Goal: Task Accomplishment & Management: Use online tool/utility

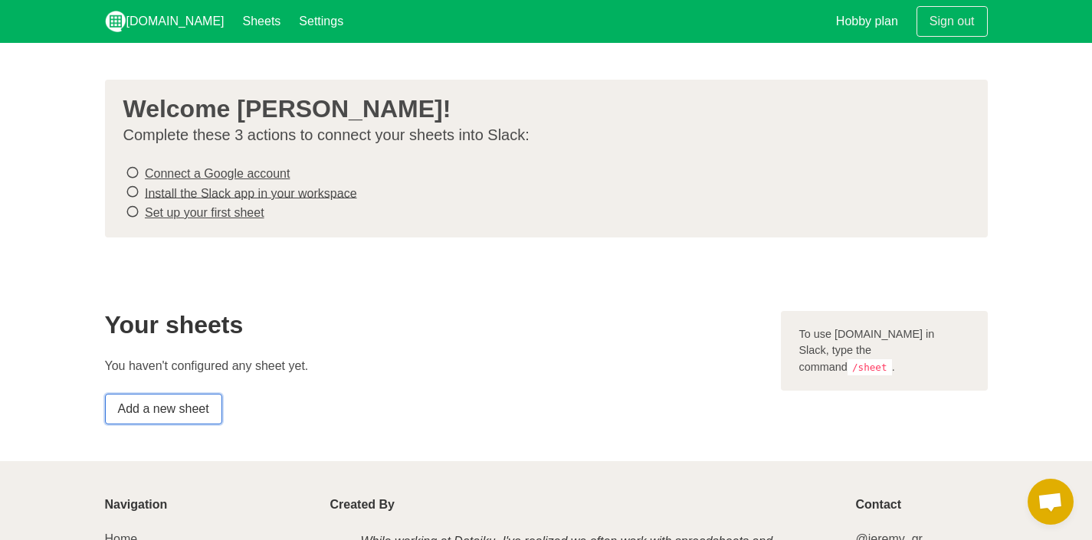
click at [170, 402] on link "Add a new sheet" at bounding box center [163, 409] width 117 height 31
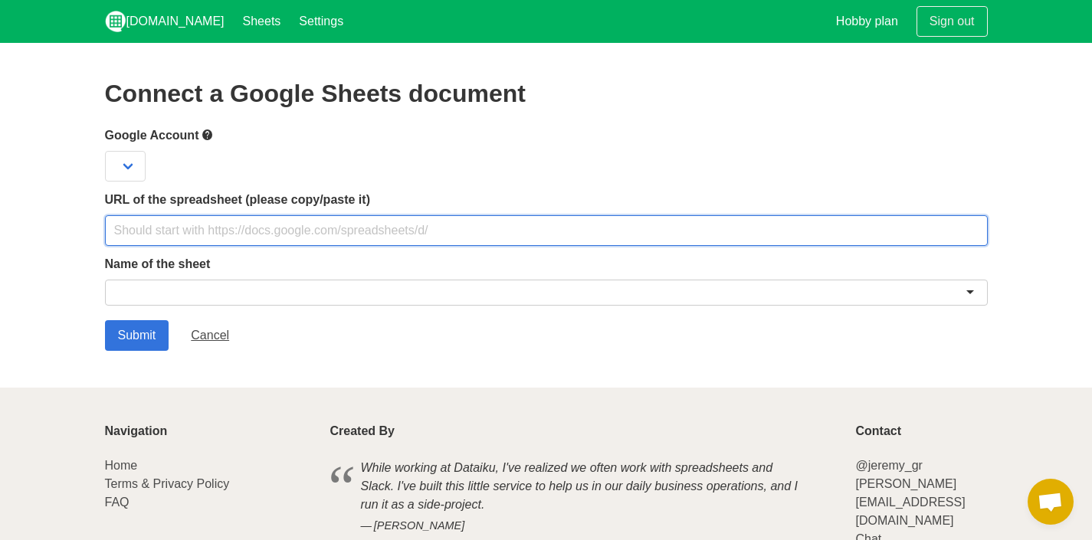
click at [205, 228] on input "text" at bounding box center [546, 230] width 883 height 31
paste input "https://docs.google.com/spreadsheets/d/1GgvJgfklCLzO2FTUKZRNm9C9socmM2mOtbJh1cj…"
type input "https://docs.google.com/spreadsheets/d/1GgvJgfklCLzO2FTUKZRNm9C9socmM2mOtbJh1cj…"
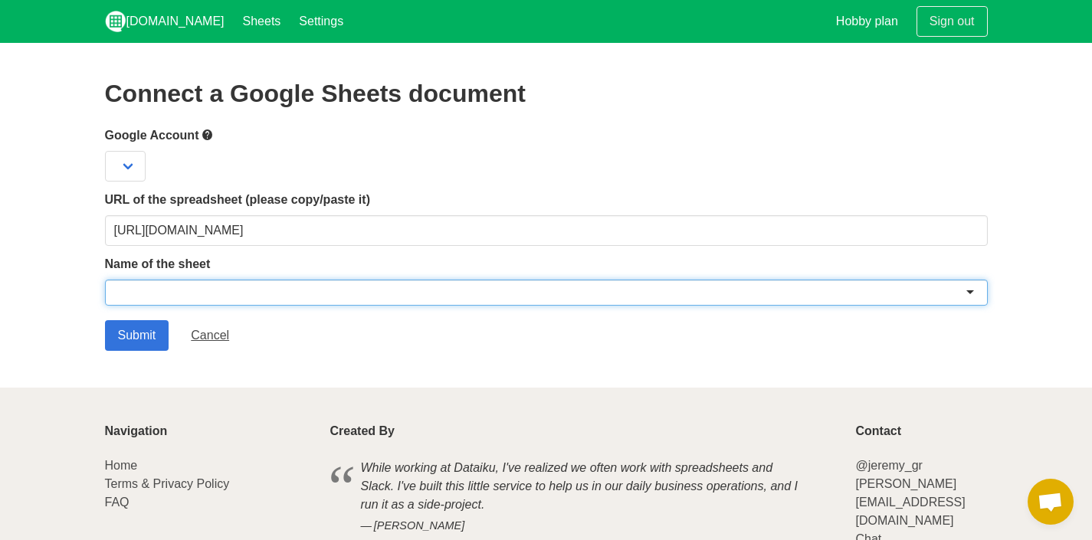
click at [172, 293] on div at bounding box center [546, 293] width 883 height 26
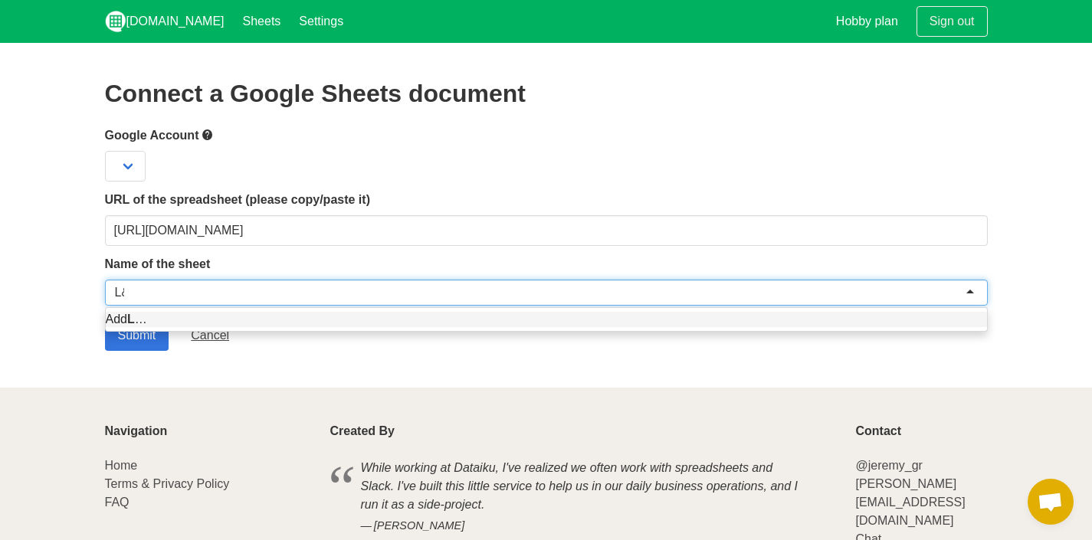
type input "L&D"
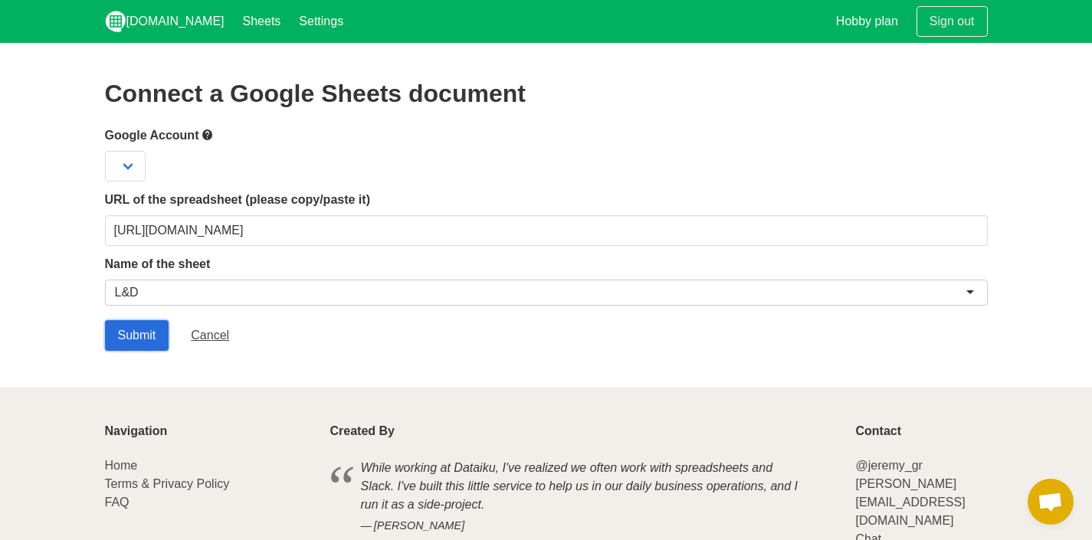
click at [142, 330] on input "Submit" at bounding box center [137, 335] width 64 height 31
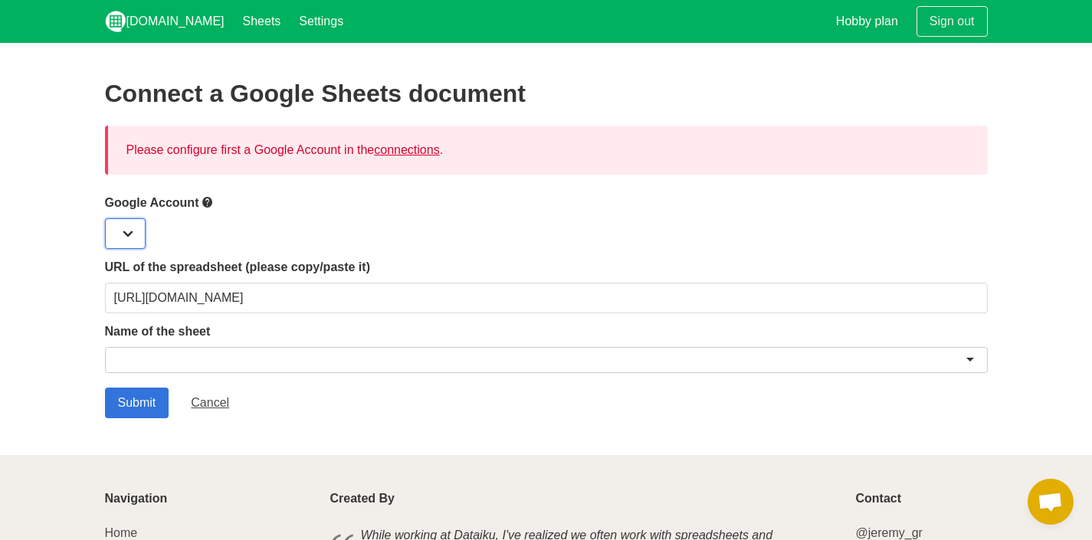
click at [133, 232] on select at bounding box center [125, 233] width 41 height 31
click at [122, 230] on select at bounding box center [125, 233] width 41 height 31
click at [411, 149] on link "connections" at bounding box center [406, 149] width 65 height 13
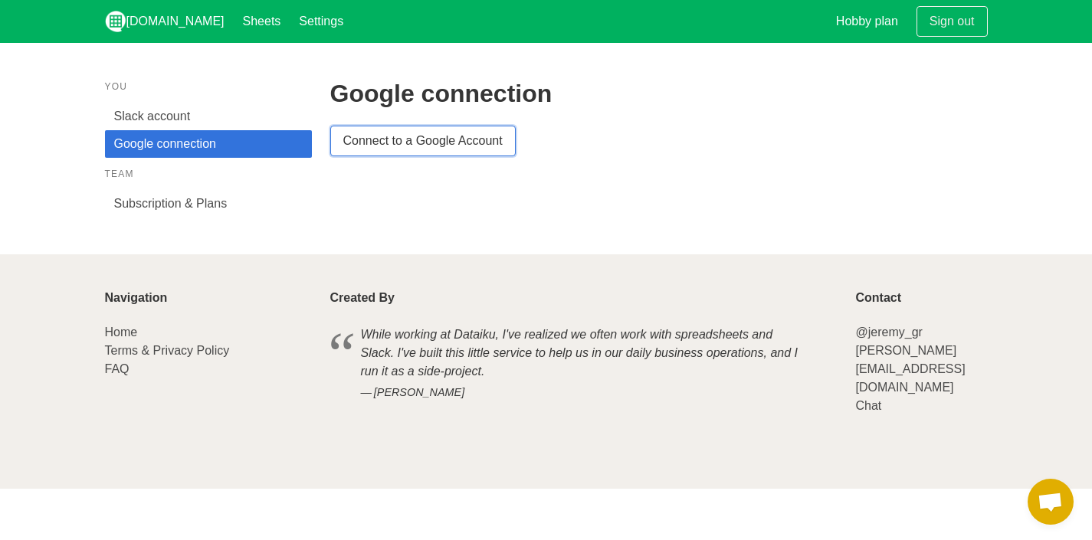
click at [365, 138] on link "Connect to a Google Account" at bounding box center [422, 141] width 185 height 31
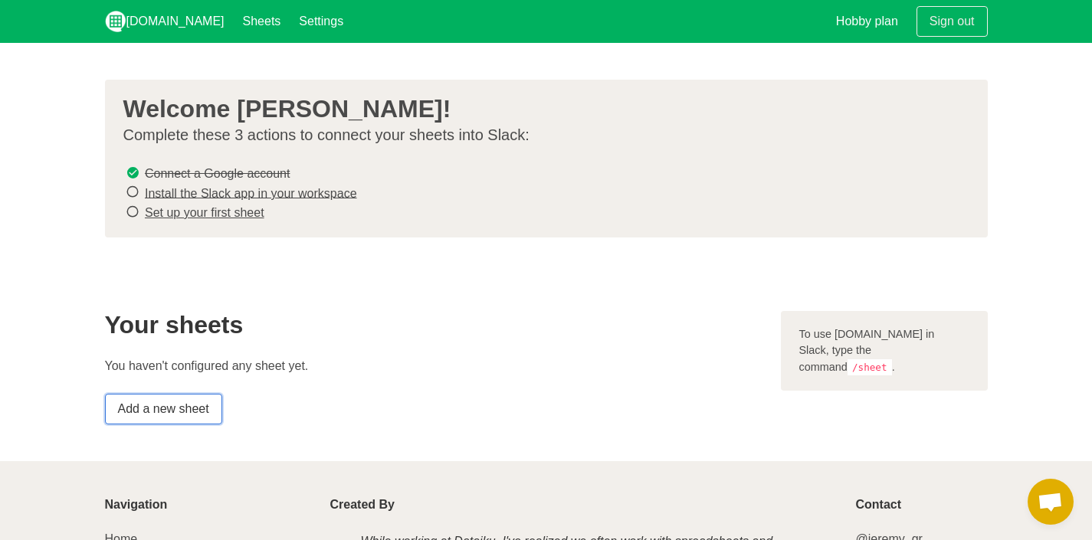
click at [190, 409] on link "Add a new sheet" at bounding box center [163, 409] width 117 height 31
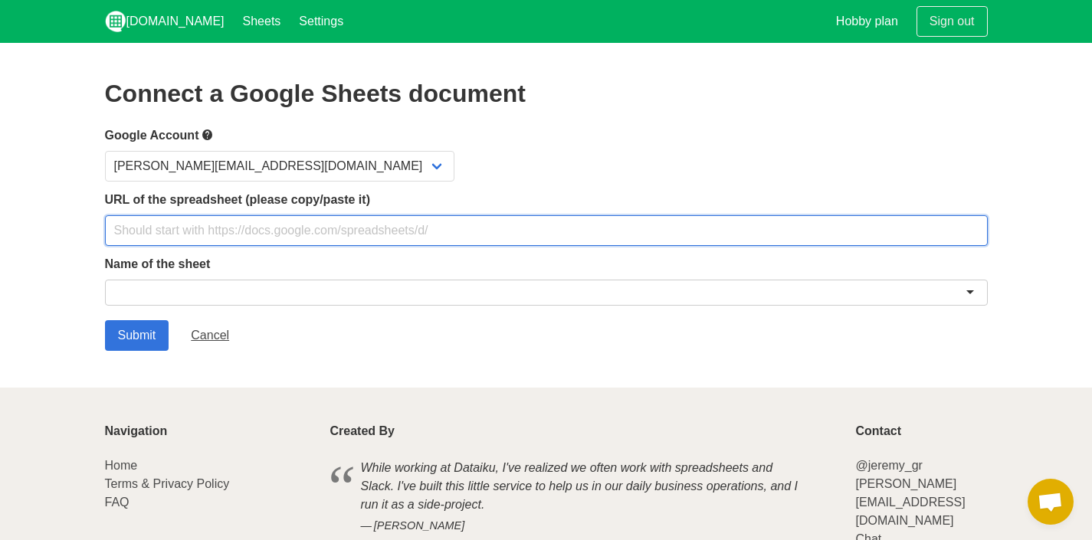
click at [237, 232] on input "text" at bounding box center [546, 230] width 883 height 31
type input "https://docs.google.com/spreadsheets/d/1GgvJgfklCLzO2FTUKZRNm9C9socmM2mOtbJh1cj…"
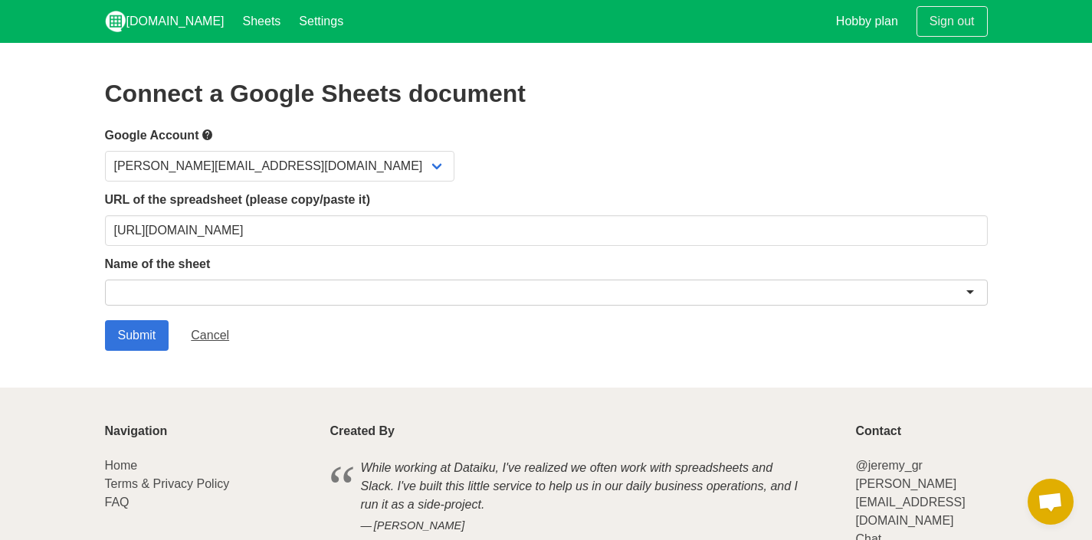
click at [172, 291] on div at bounding box center [546, 293] width 883 height 26
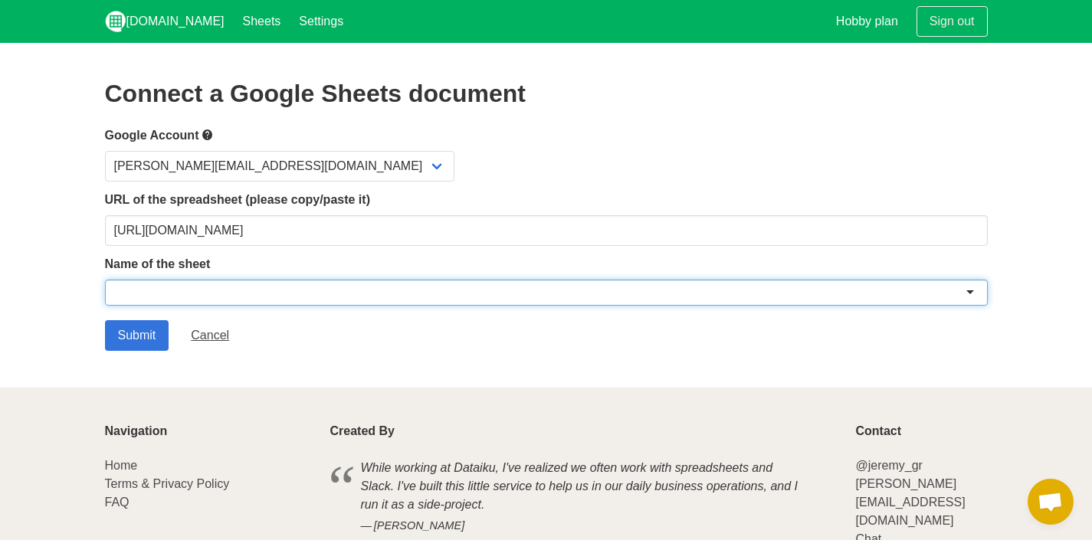
type input "l"
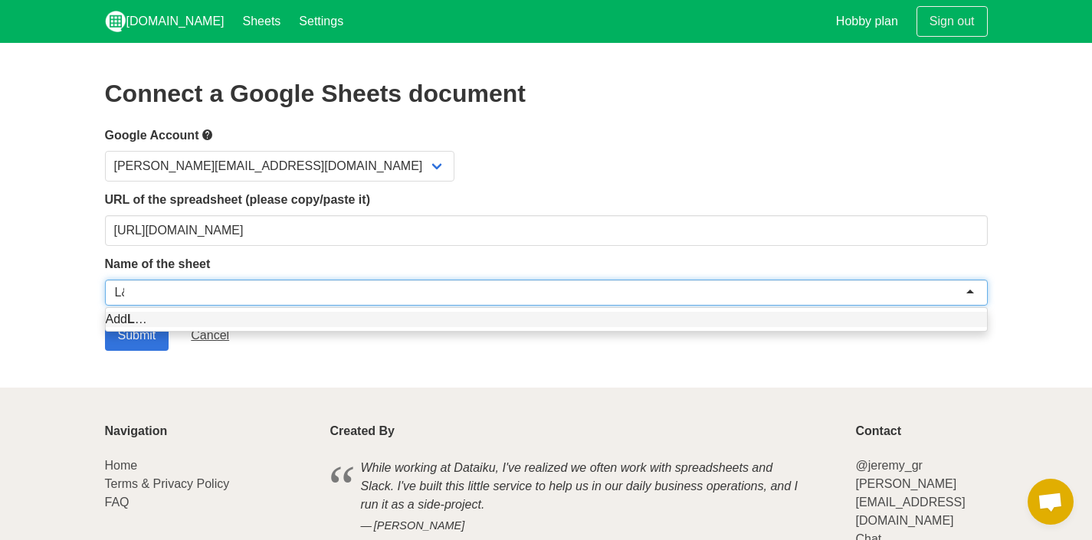
type input "L&D"
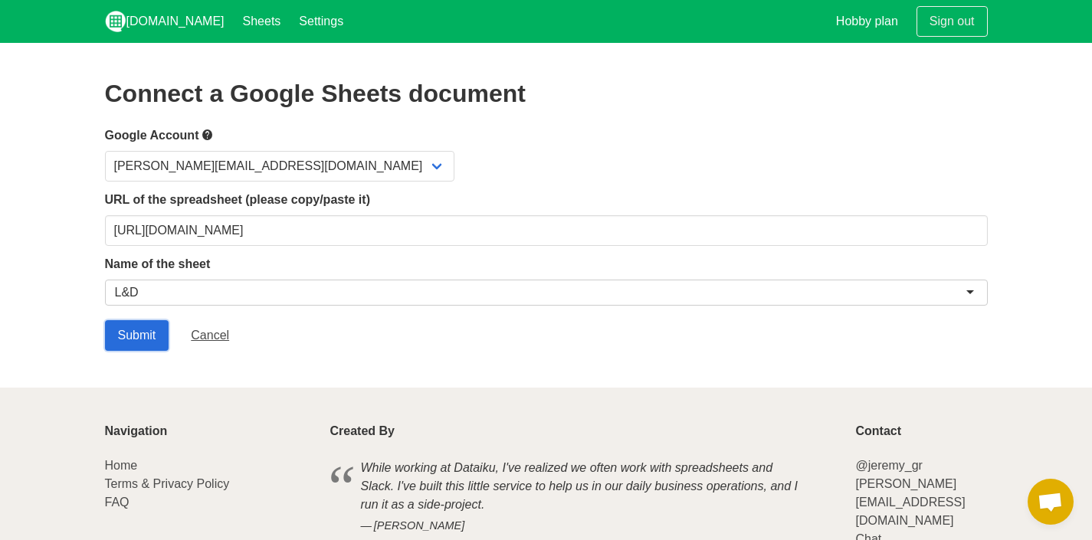
click at [139, 334] on input "Submit" at bounding box center [137, 335] width 64 height 31
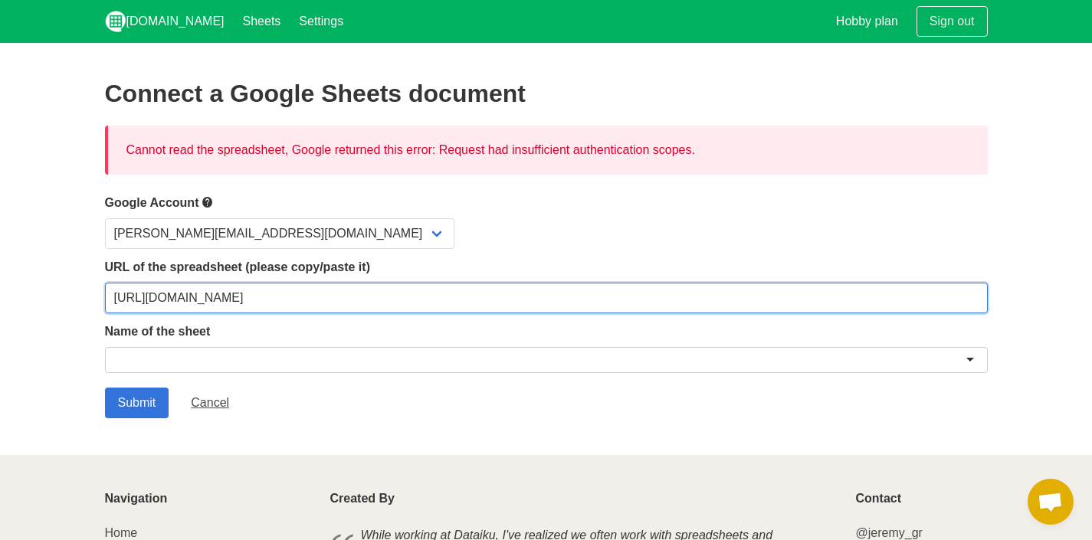
click at [412, 300] on input "https://docs.google.com/spreadsheets/d/1GgvJgfklCLzO2FTUKZRNm9C9socmM2mOtbJh1cj…" at bounding box center [546, 298] width 883 height 31
click at [182, 297] on input "https://docs.google.com/spreadsheets/d/1GgvJgfklCLzO2FTUKZRNm9C9socmM2mOtbJh1cj…" at bounding box center [546, 298] width 883 height 31
paste input "sBNC_NwzARpmfLn-WbWZMa70bjs8v9NR3oVfmxn-jOg/edit?gid=0#gid=0"
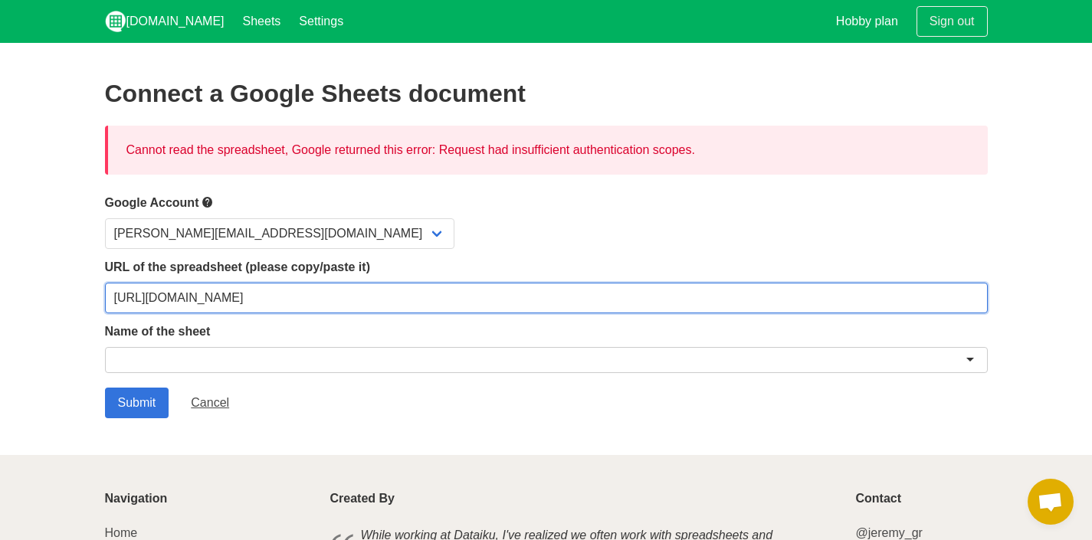
type input "[URL][DOMAIN_NAME]"
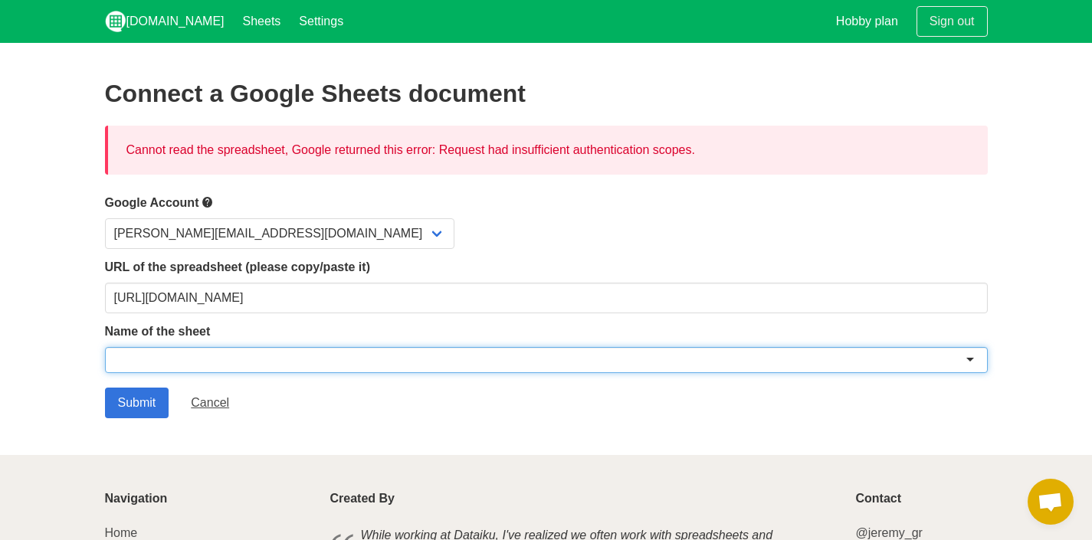
click at [156, 359] on div at bounding box center [546, 360] width 883 height 26
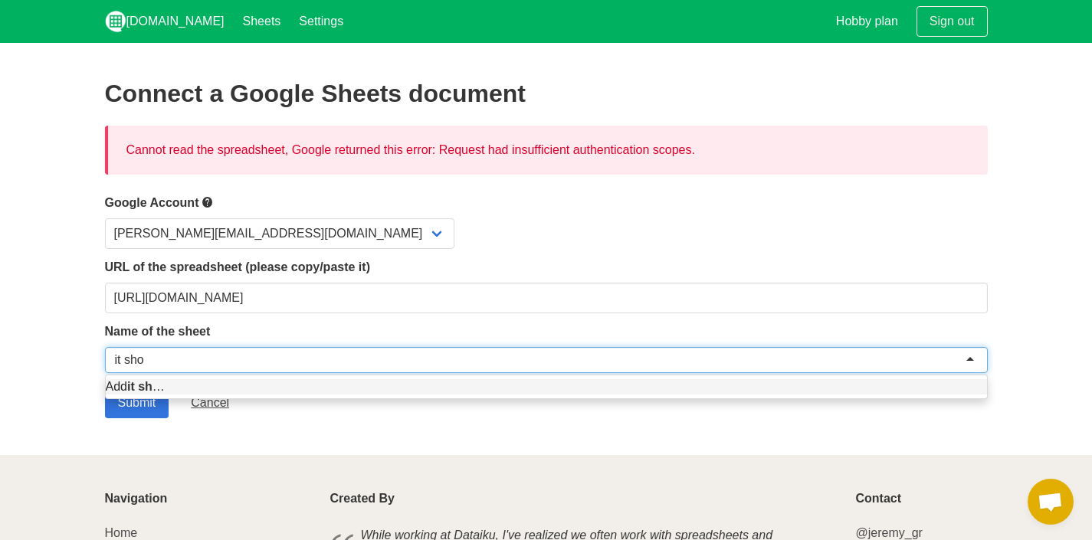
type input "it shop"
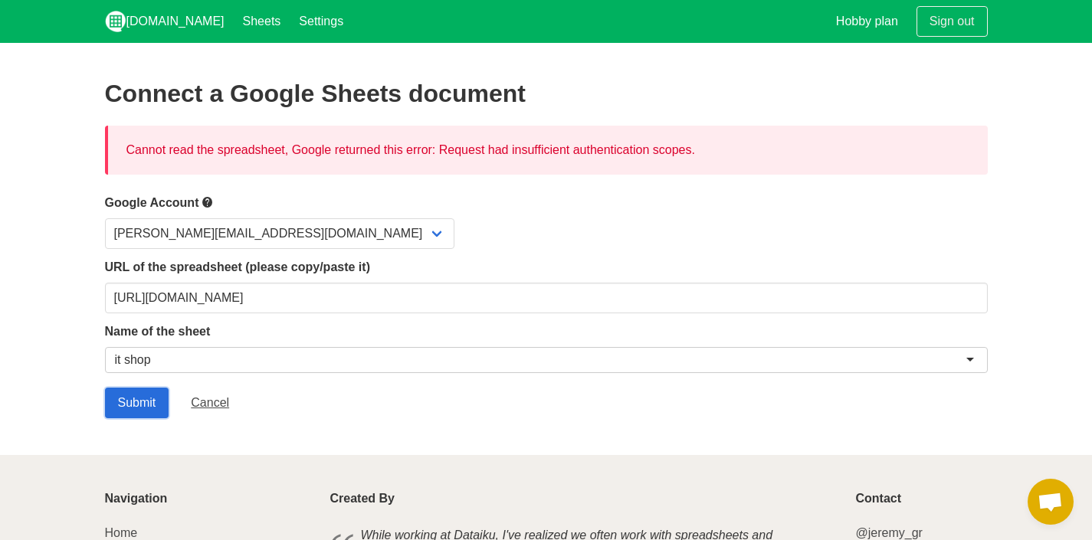
click at [139, 399] on input "Submit" at bounding box center [137, 403] width 64 height 31
click at [972, 24] on link "Sign out" at bounding box center [951, 21] width 71 height 31
